Goal: Information Seeking & Learning: Find specific fact

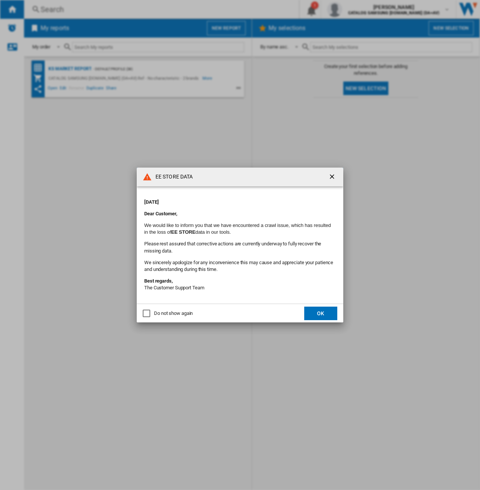
click at [338, 172] on button "button" at bounding box center [332, 176] width 15 height 15
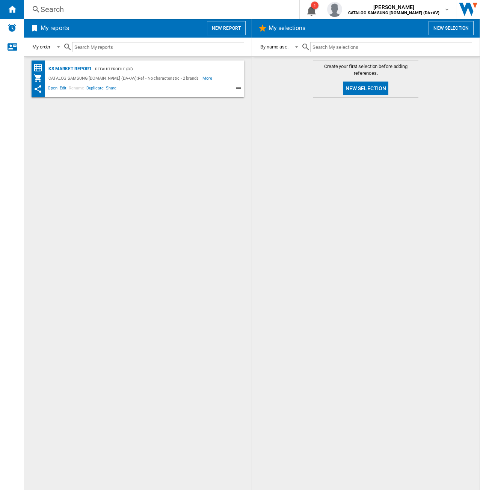
click at [125, 11] on div "Search" at bounding box center [160, 9] width 239 height 11
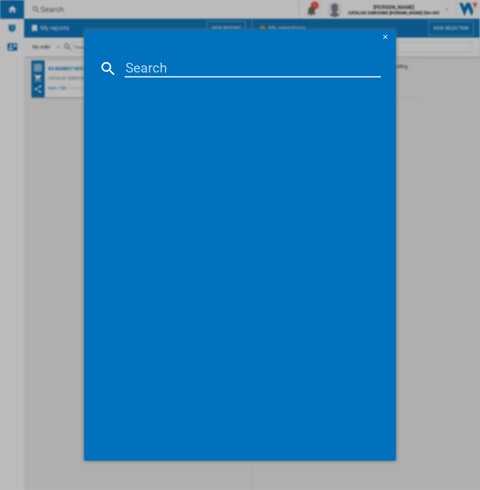
drag, startPoint x: 169, startPoint y: 79, endPoint x: 173, endPoint y: 71, distance: 8.6
click at [169, 78] on md-dialog-content at bounding box center [240, 252] width 312 height 416
click at [173, 71] on input at bounding box center [253, 68] width 257 height 18
paste input "QE55S90FAEXXU"
type input "QE55S90FAEXXU"
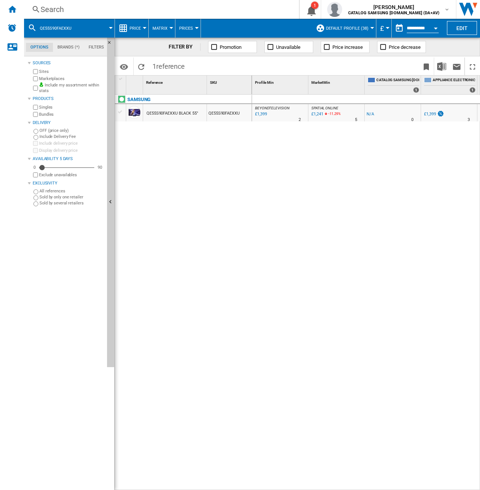
click at [264, 115] on div "£1,399" at bounding box center [260, 114] width 13 height 8
click at [424, 141] on div "BEYONDTELEVISION : BEYONDTELEVISION -1.0 % £1,399 % N/A 2 BEYONDTELEVISION : BE…" at bounding box center [366, 293] width 228 height 396
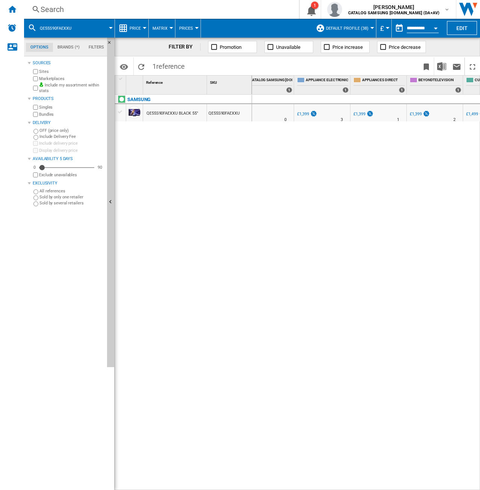
click at [304, 115] on div "£1,399" at bounding box center [303, 114] width 12 height 5
drag, startPoint x: 317, startPoint y: 484, endPoint x: 324, endPoint y: 484, distance: 6.4
click at [324, 484] on div "BEYONDTELEVISION : BEYONDTELEVISION -1.0 % £1,399 % N/A 2 BEYONDTELEVISION : BE…" at bounding box center [366, 293] width 228 height 396
click at [360, 112] on div "£1,399" at bounding box center [364, 114] width 12 height 5
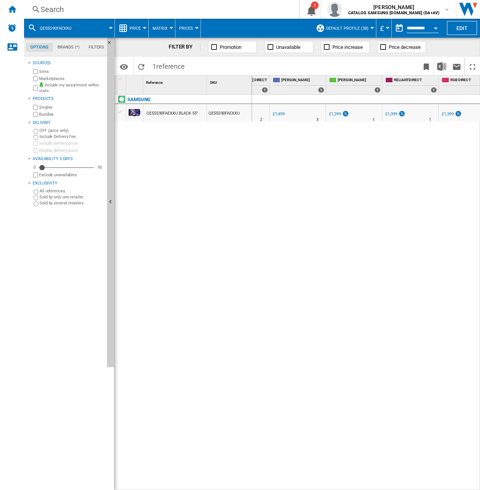
click at [395, 117] on div "£1,399" at bounding box center [394, 114] width 21 height 8
click at [449, 113] on div "£1,399" at bounding box center [448, 114] width 12 height 5
click at [134, 12] on div "Search" at bounding box center [160, 9] width 239 height 11
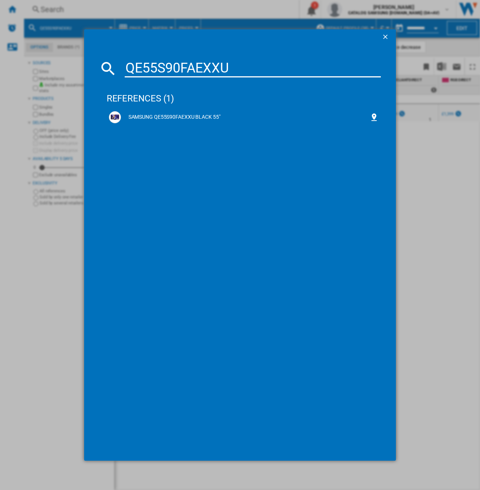
click at [148, 64] on input "QE55S90FAEXXU" at bounding box center [253, 68] width 257 height 18
type input "QE65S90FAEXXU"
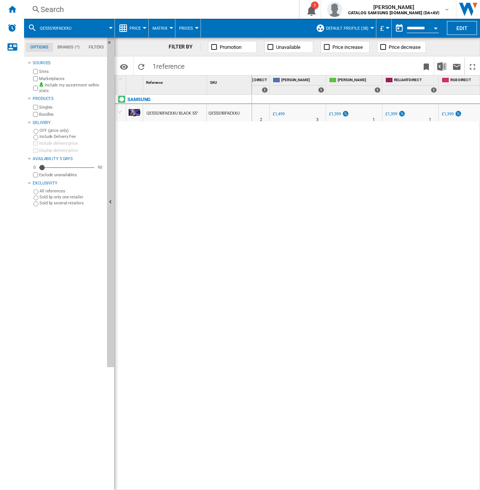
click at [95, 1] on div "Search Search 0 1 [PERSON_NAME] CATALOG SAMSUNG [DOMAIN_NAME] (DA+AV) CATALOG S…" at bounding box center [252, 9] width 456 height 19
click at [61, 28] on span "QE55S90FAEXXU" at bounding box center [56, 28] width 32 height 5
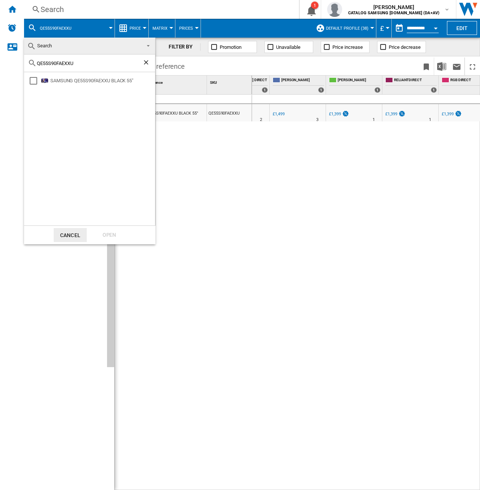
click at [44, 63] on input "QE55S90FAEXXU" at bounding box center [90, 63] width 106 height 6
click at [46, 63] on input "QE55S90FAEXXU" at bounding box center [90, 63] width 106 height 6
type input "QE65S90FAEXXU"
click at [108, 238] on div "Open" at bounding box center [109, 235] width 33 height 14
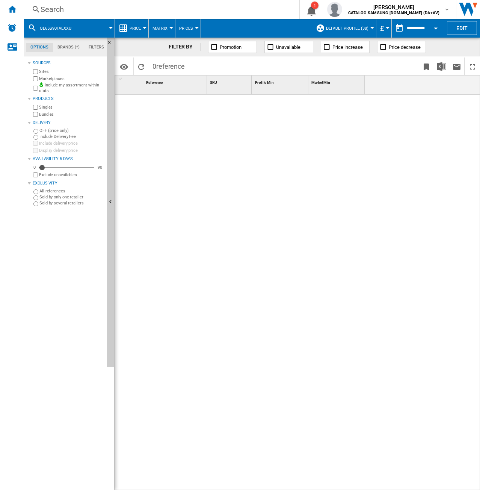
click at [148, 11] on div "Search" at bounding box center [160, 9] width 239 height 11
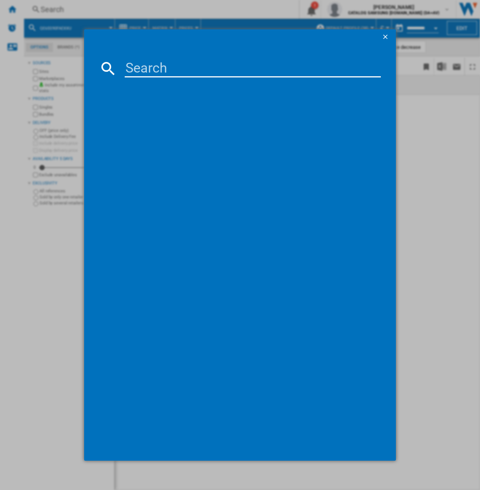
type input "QE65S90FATXXU"
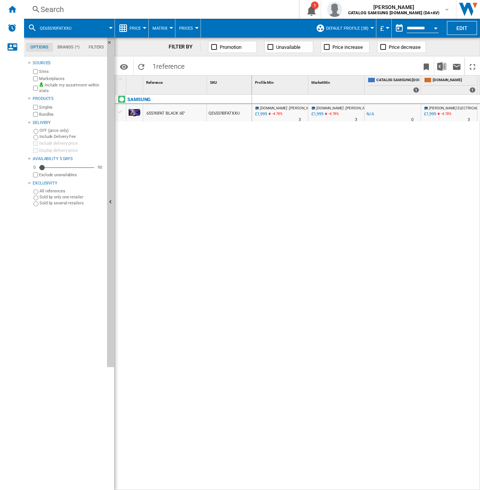
click at [434, 117] on div "£1,999" at bounding box center [429, 114] width 13 height 8
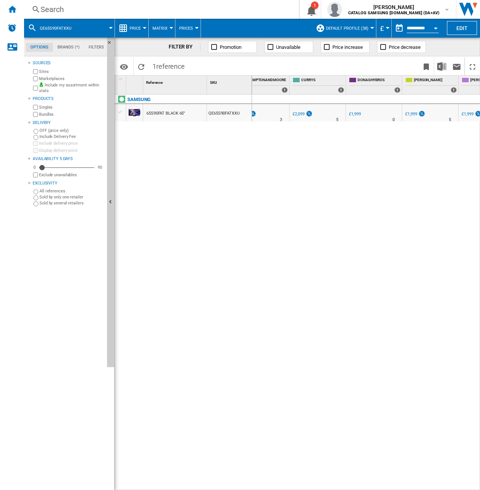
scroll to position [0, 424]
click at [344, 115] on div "£1,999" at bounding box center [344, 114] width 12 height 5
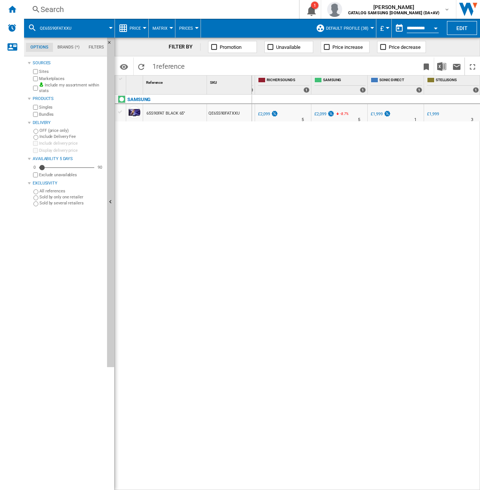
click at [446, 483] on div "[DOMAIN_NAME] : [PERSON_NAME] ELECTRICAL -1.0 % £1,999 -4.76 % N/A 3 [DOMAIN_NA…" at bounding box center [366, 293] width 228 height 396
